Goal: Task Accomplishment & Management: Manage account settings

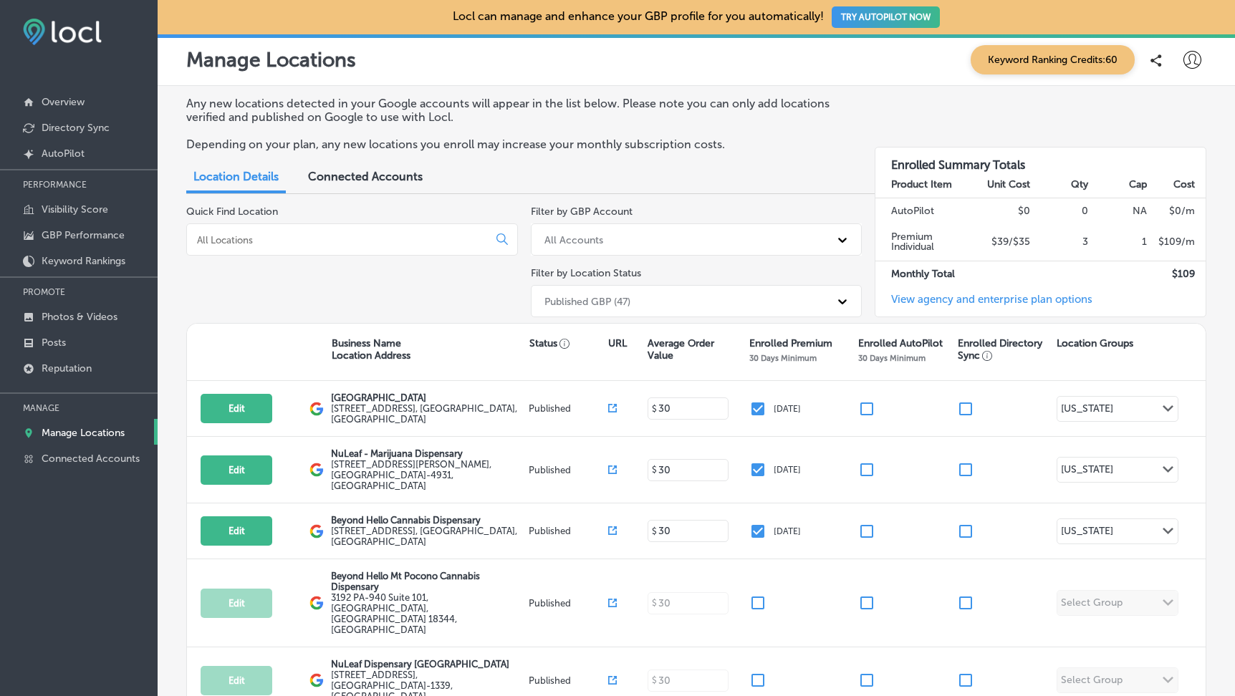
click at [1186, 70] on div at bounding box center [1192, 60] width 29 height 29
click at [1174, 112] on p "My Account" at bounding box center [1172, 111] width 64 height 17
select select "US"
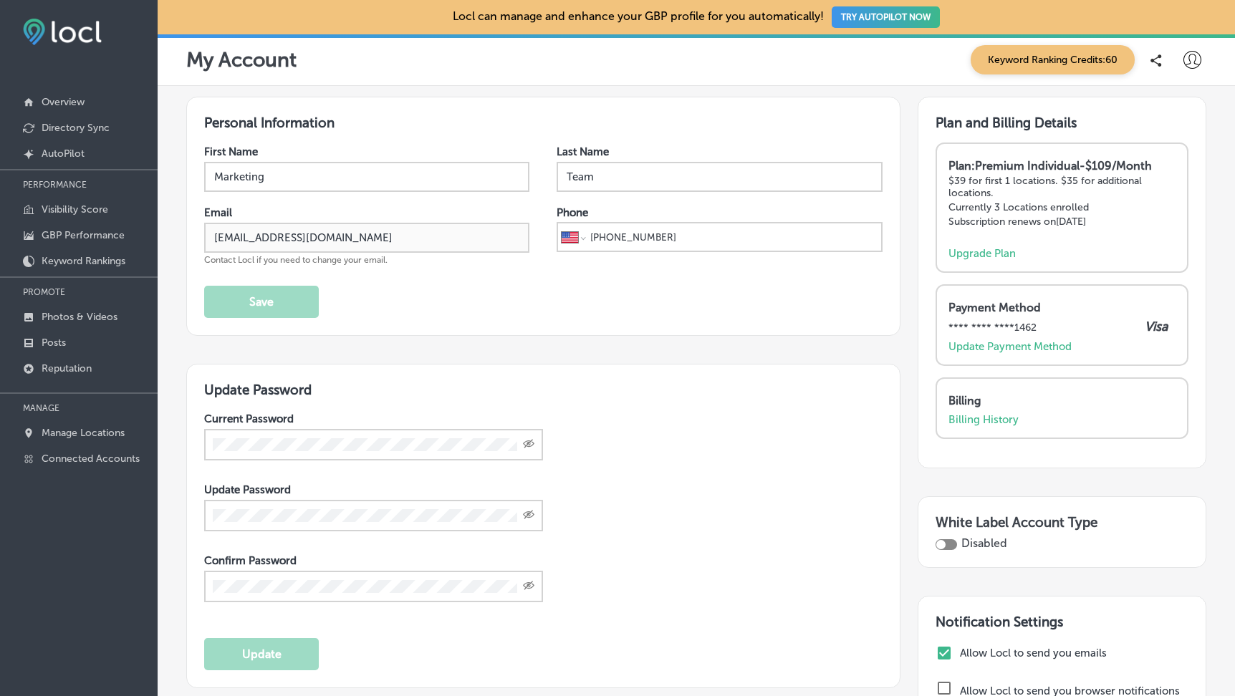
click at [997, 407] on div "Billing Billing History" at bounding box center [1062, 410] width 227 height 32
click at [991, 416] on p "Billing History" at bounding box center [984, 419] width 70 height 13
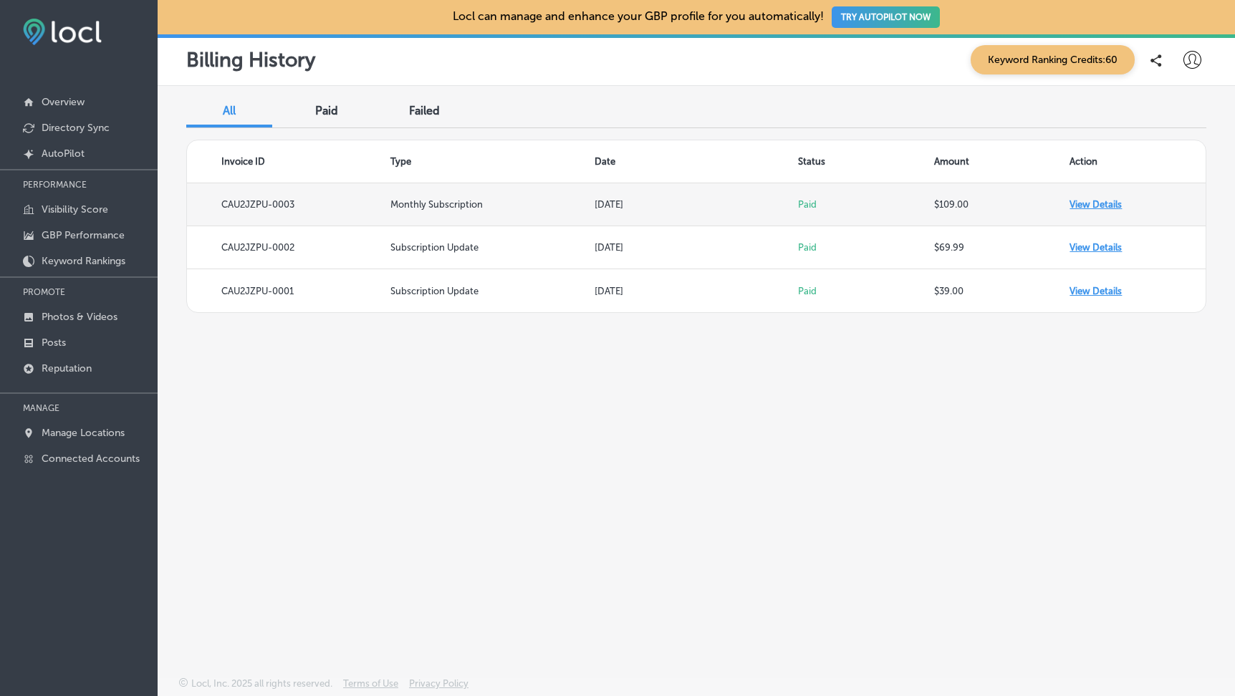
click at [1093, 199] on td "View Details" at bounding box center [1138, 204] width 136 height 43
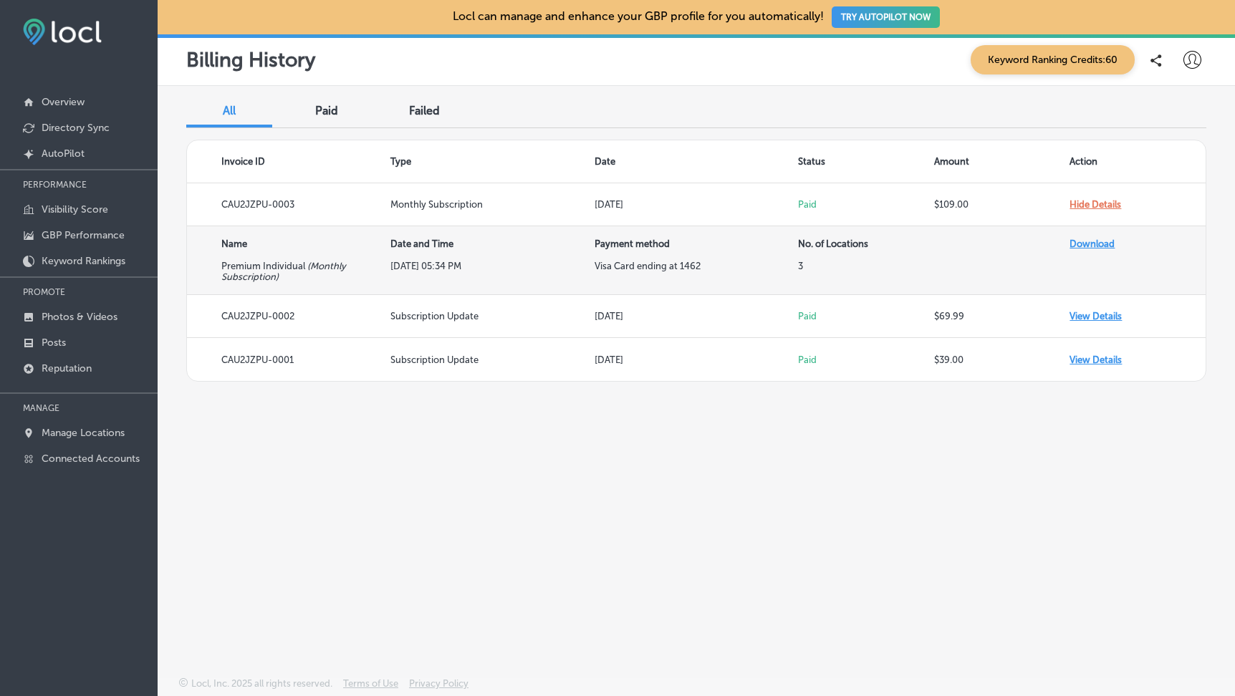
click at [1100, 239] on link "Download" at bounding box center [1092, 244] width 45 height 11
